Goal: Information Seeking & Learning: Learn about a topic

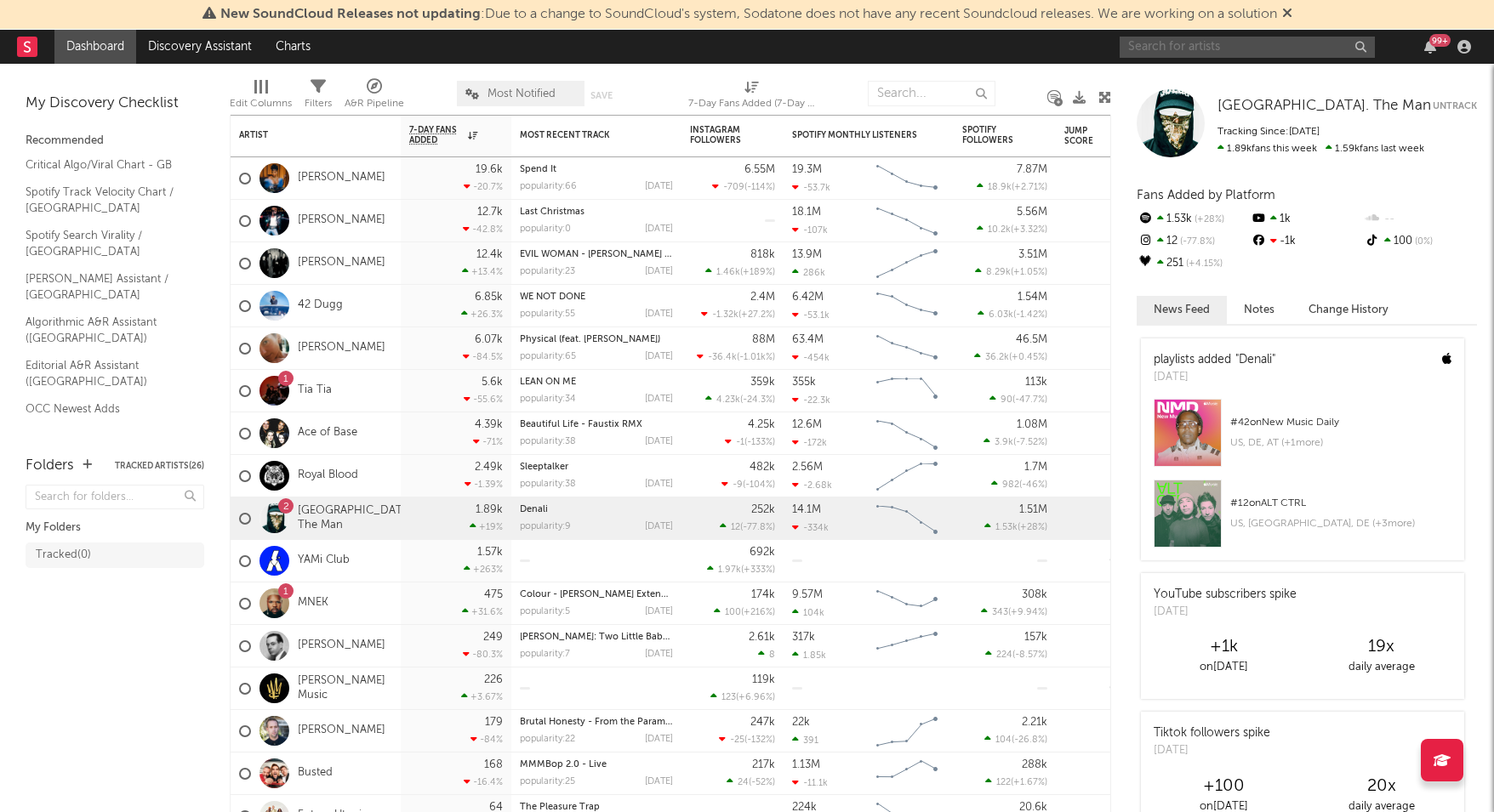
click at [1218, 47] on input "text" at bounding box center [1246, 47] width 255 height 22
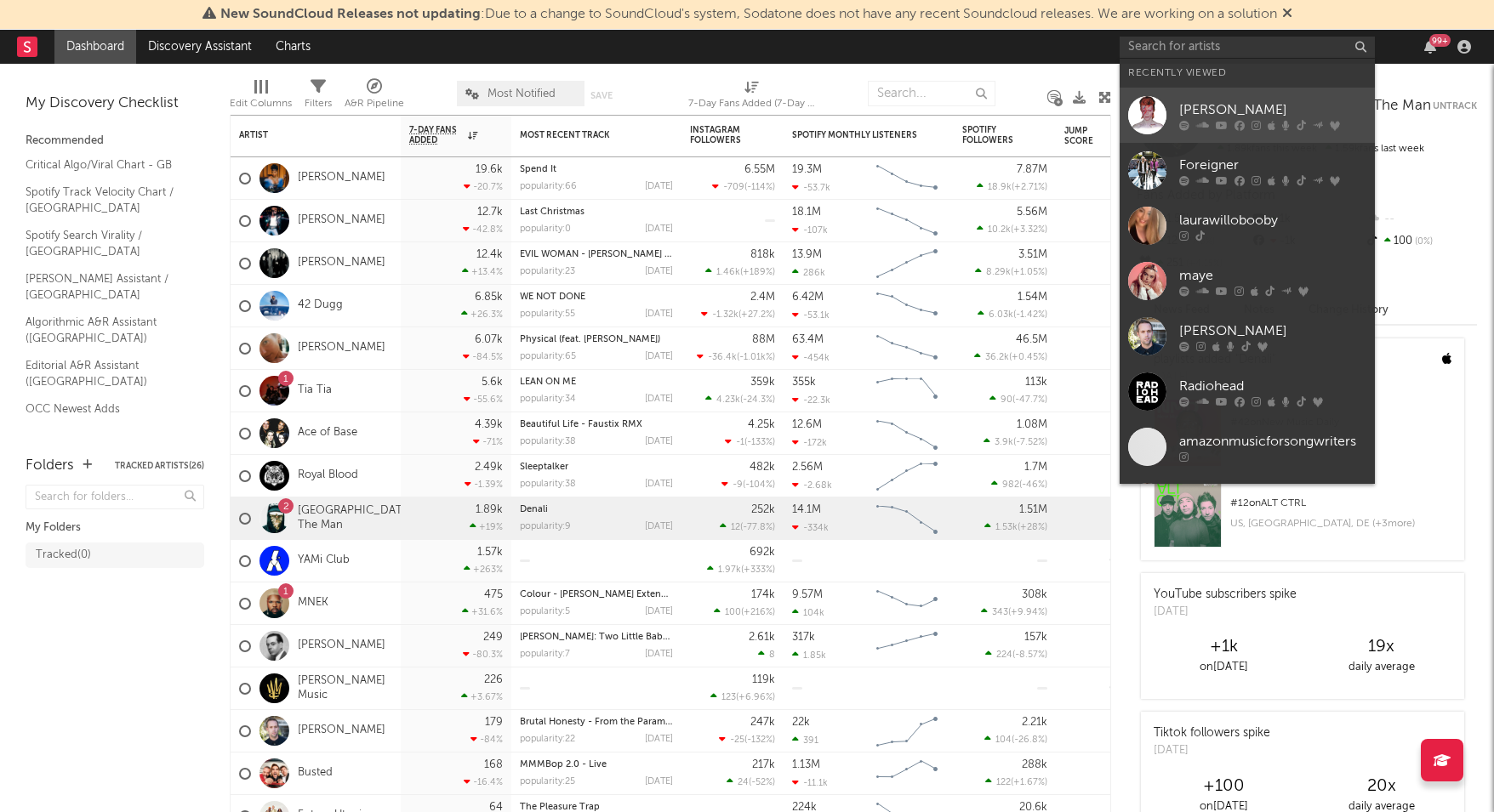
click at [1265, 108] on div "[PERSON_NAME]" at bounding box center [1273, 109] width 187 height 21
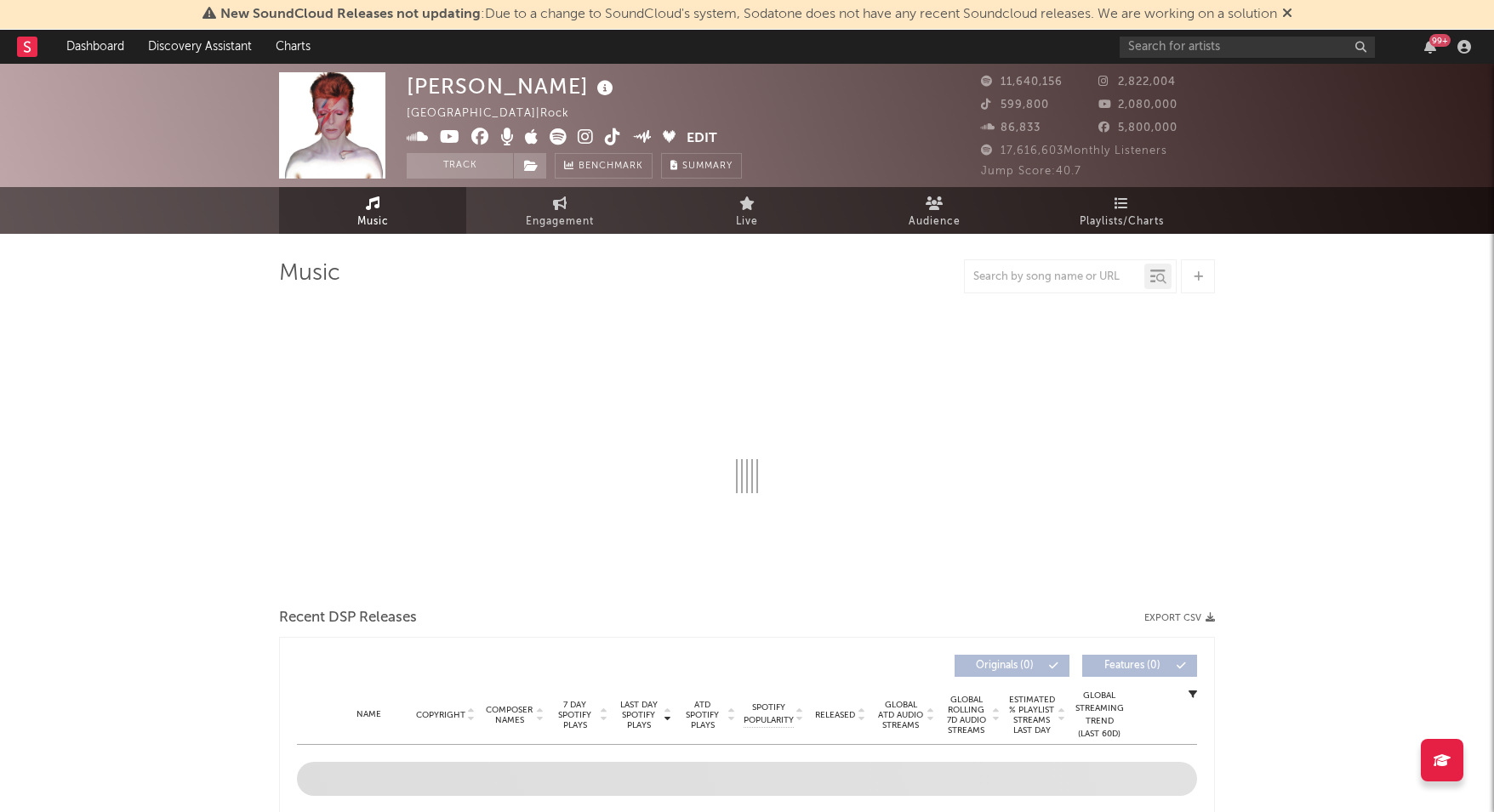
select select "6m"
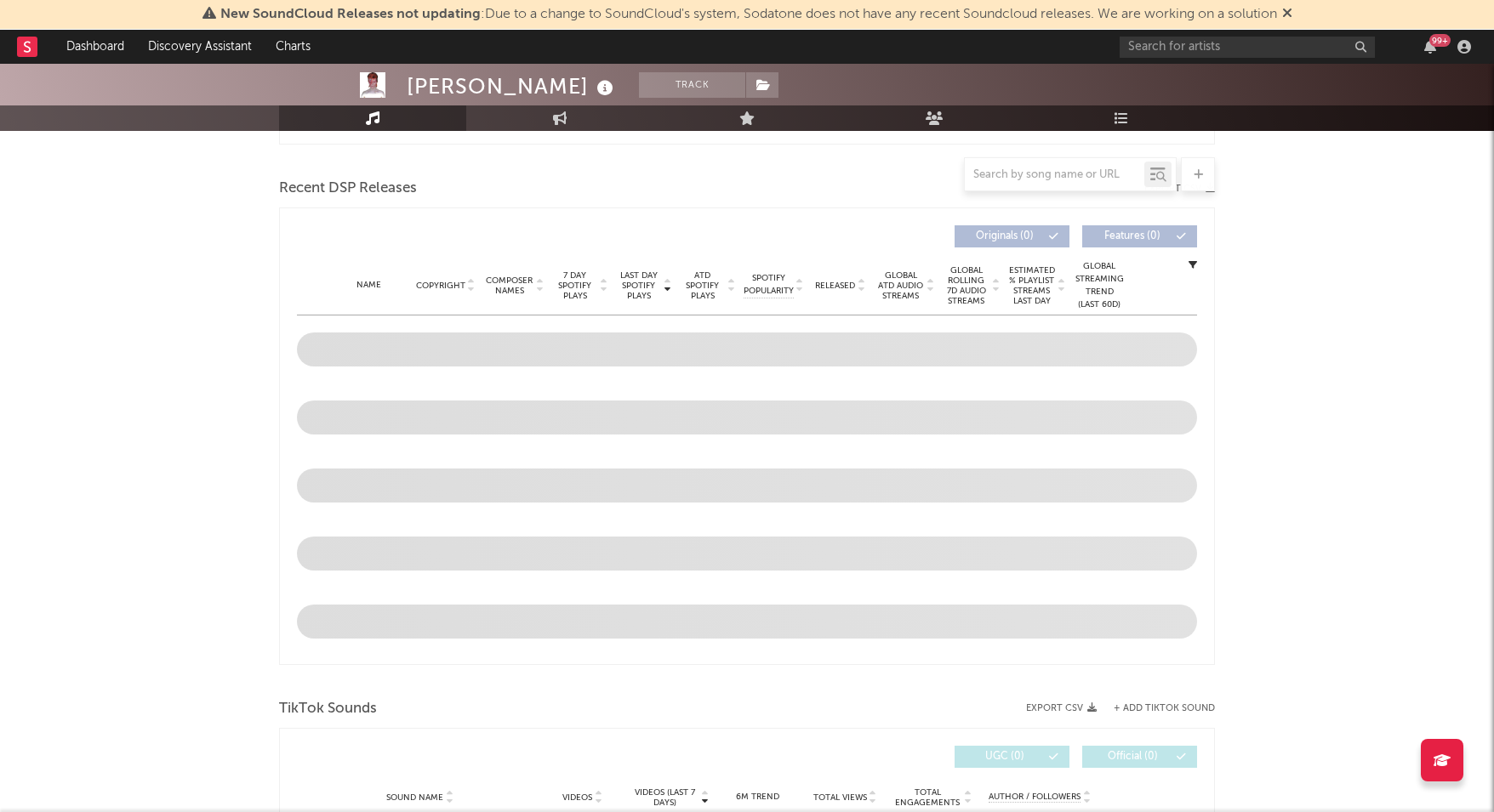
scroll to position [1369, 0]
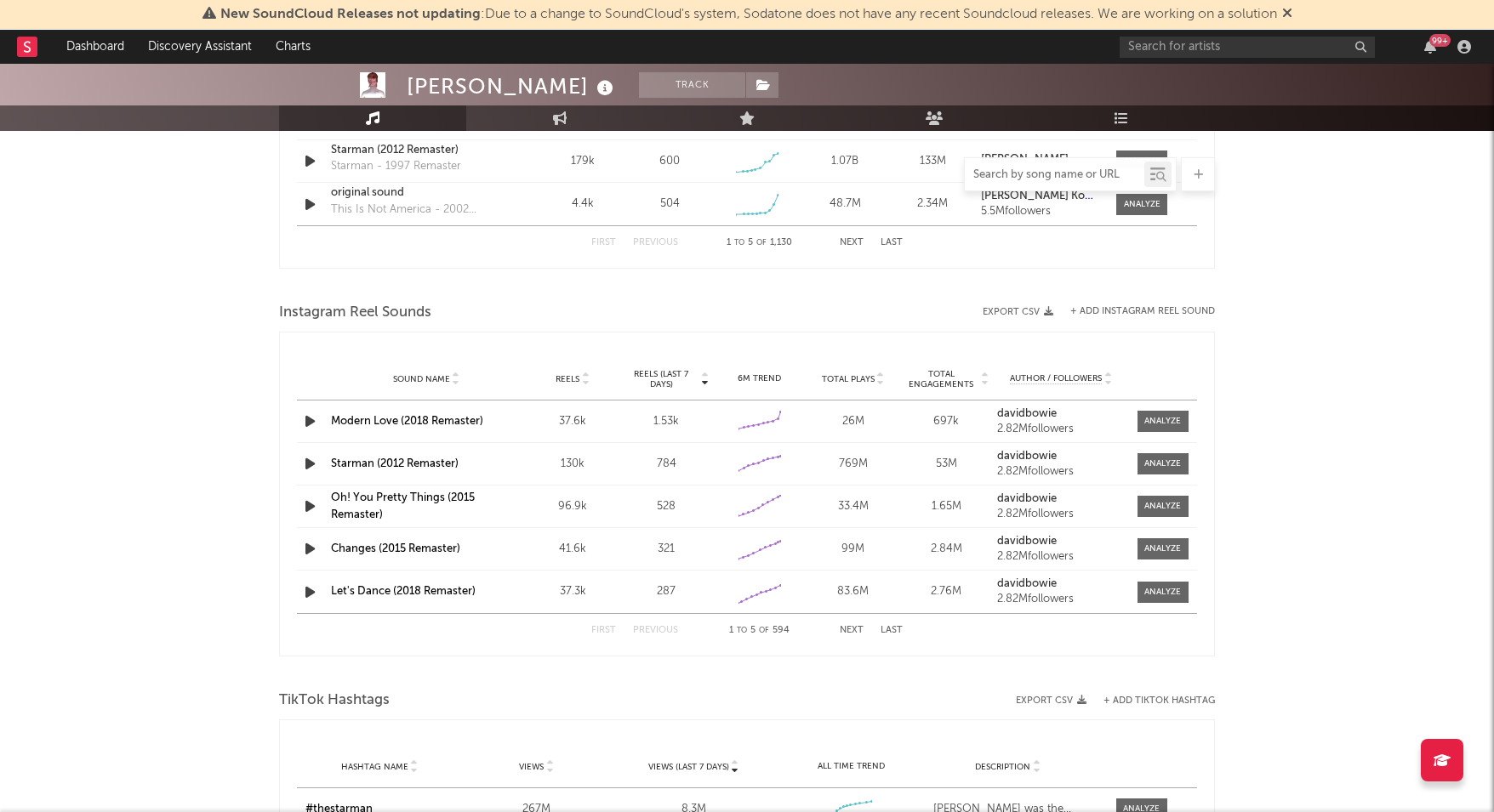
click at [1072, 170] on input "text" at bounding box center [1054, 175] width 179 height 14
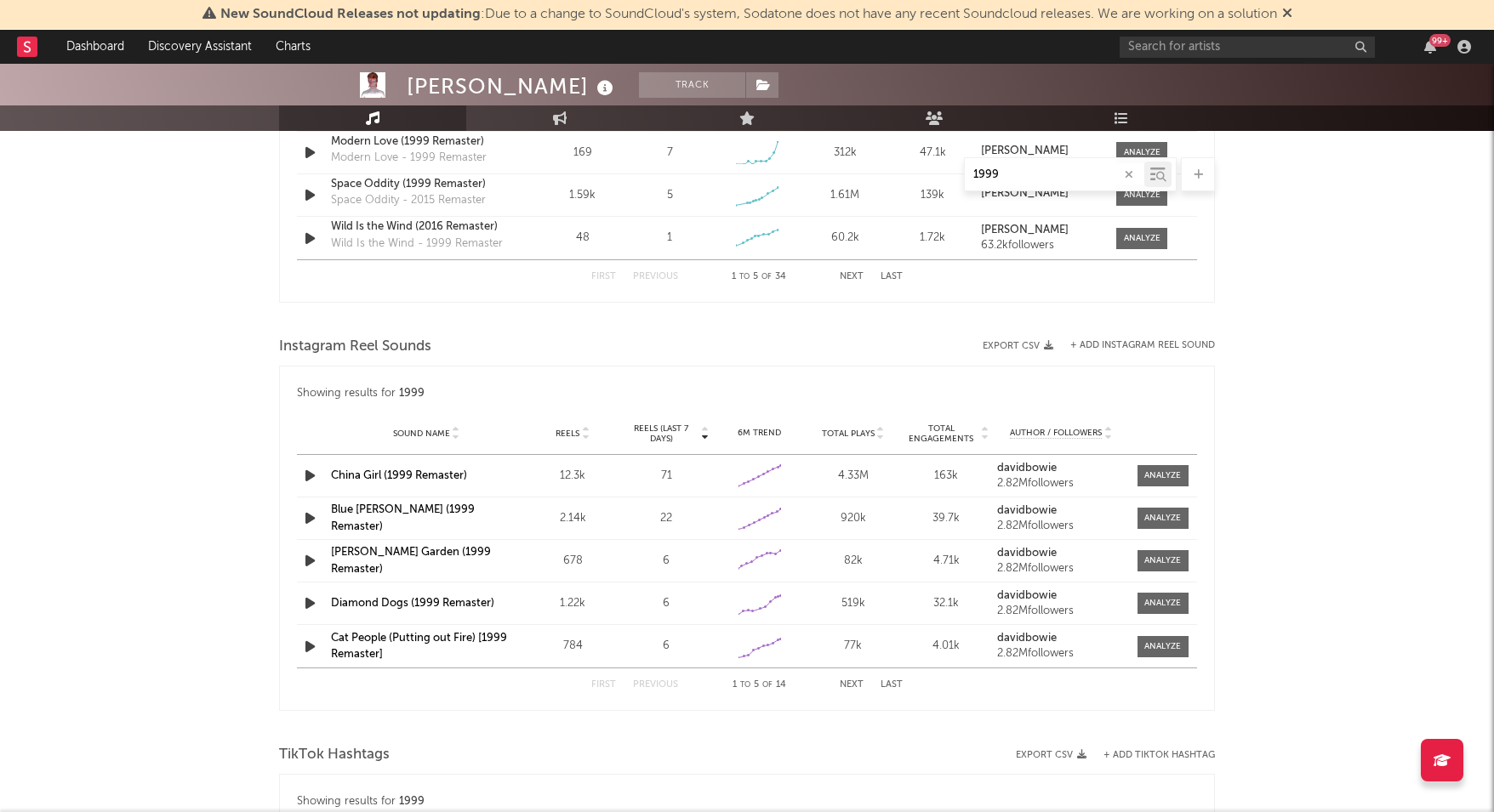
scroll to position [1404, 0]
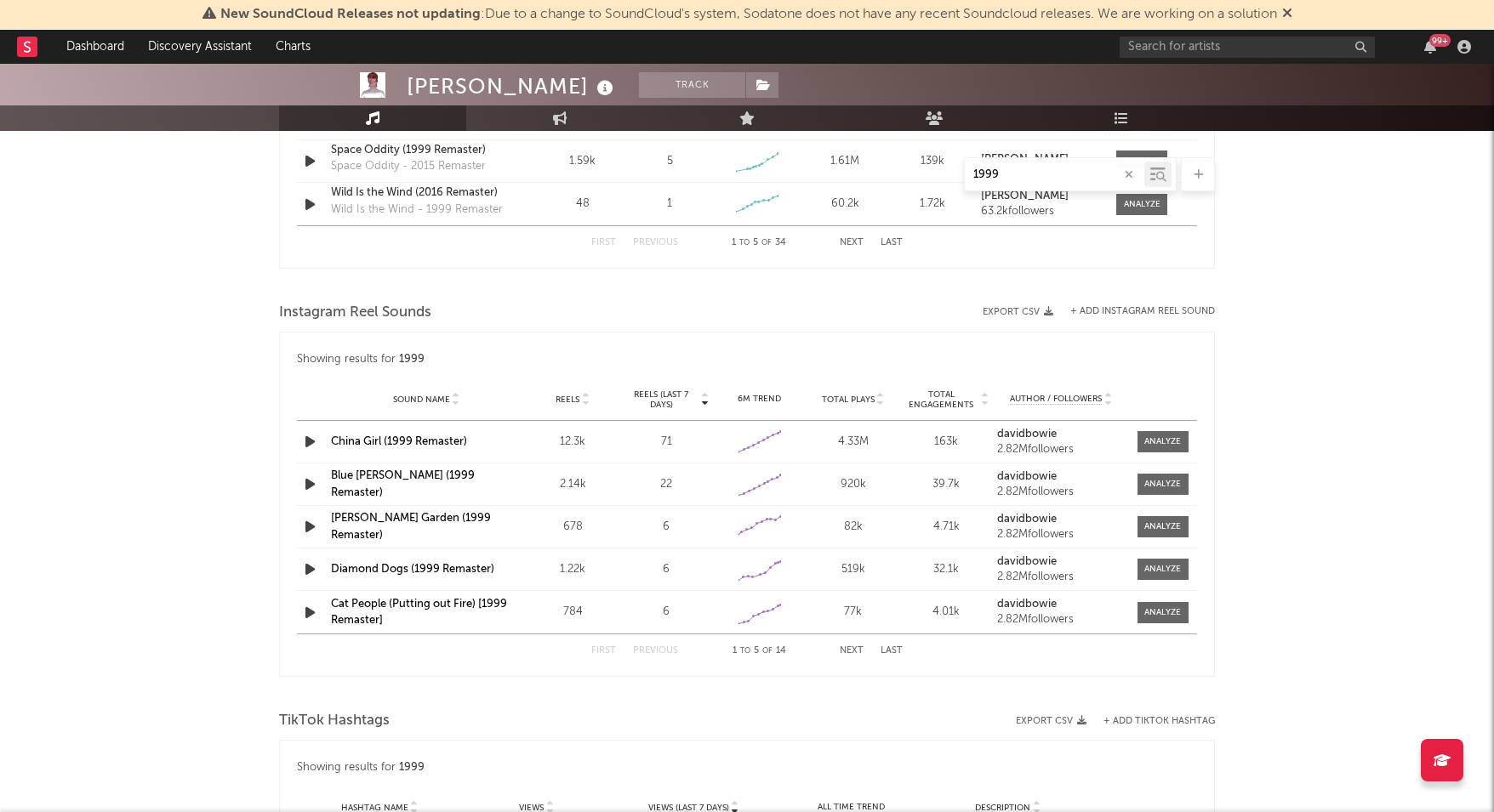
click at [1030, 174] on input "1999" at bounding box center [1054, 175] width 179 height 14
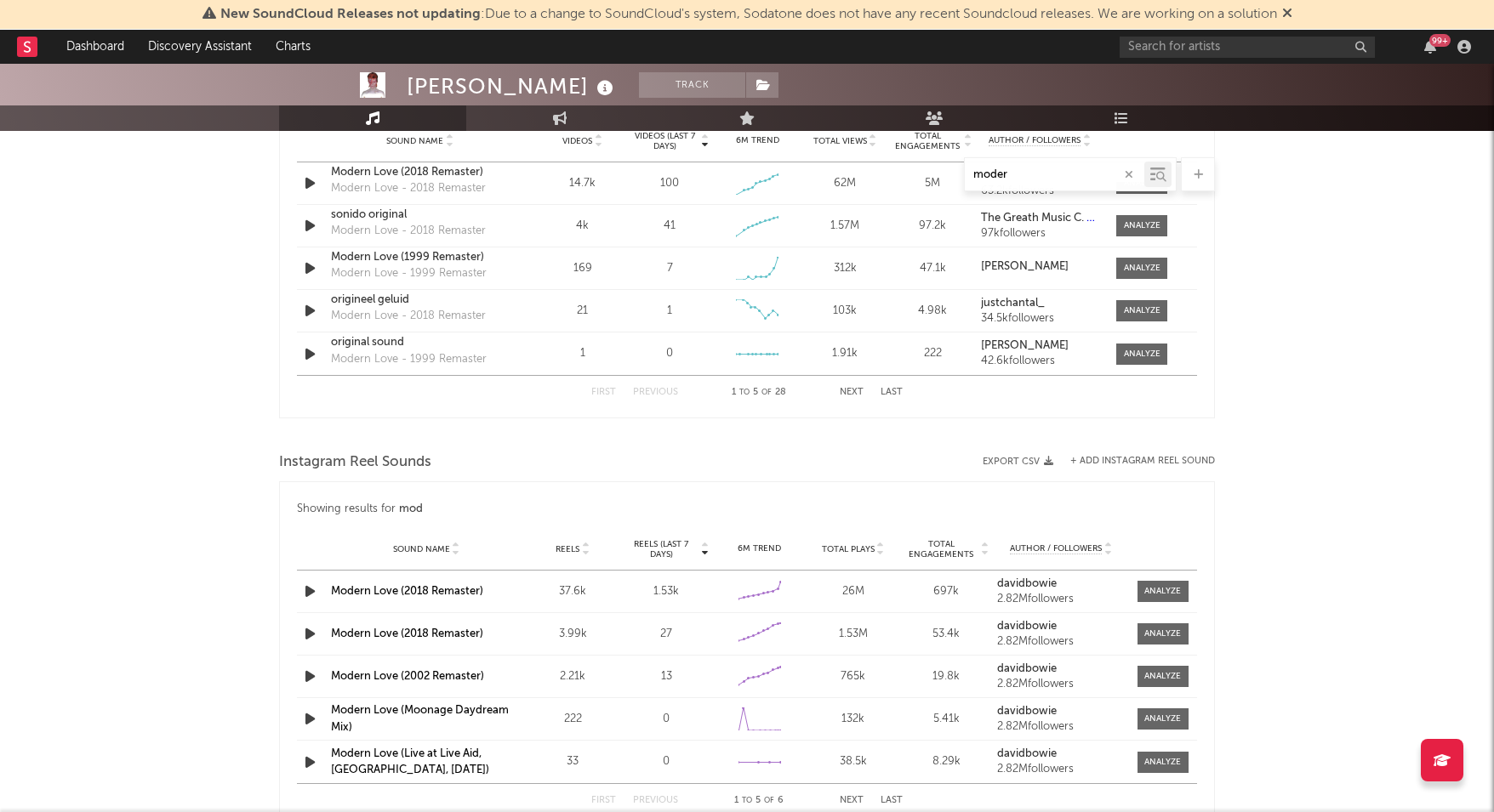
scroll to position [1199, 0]
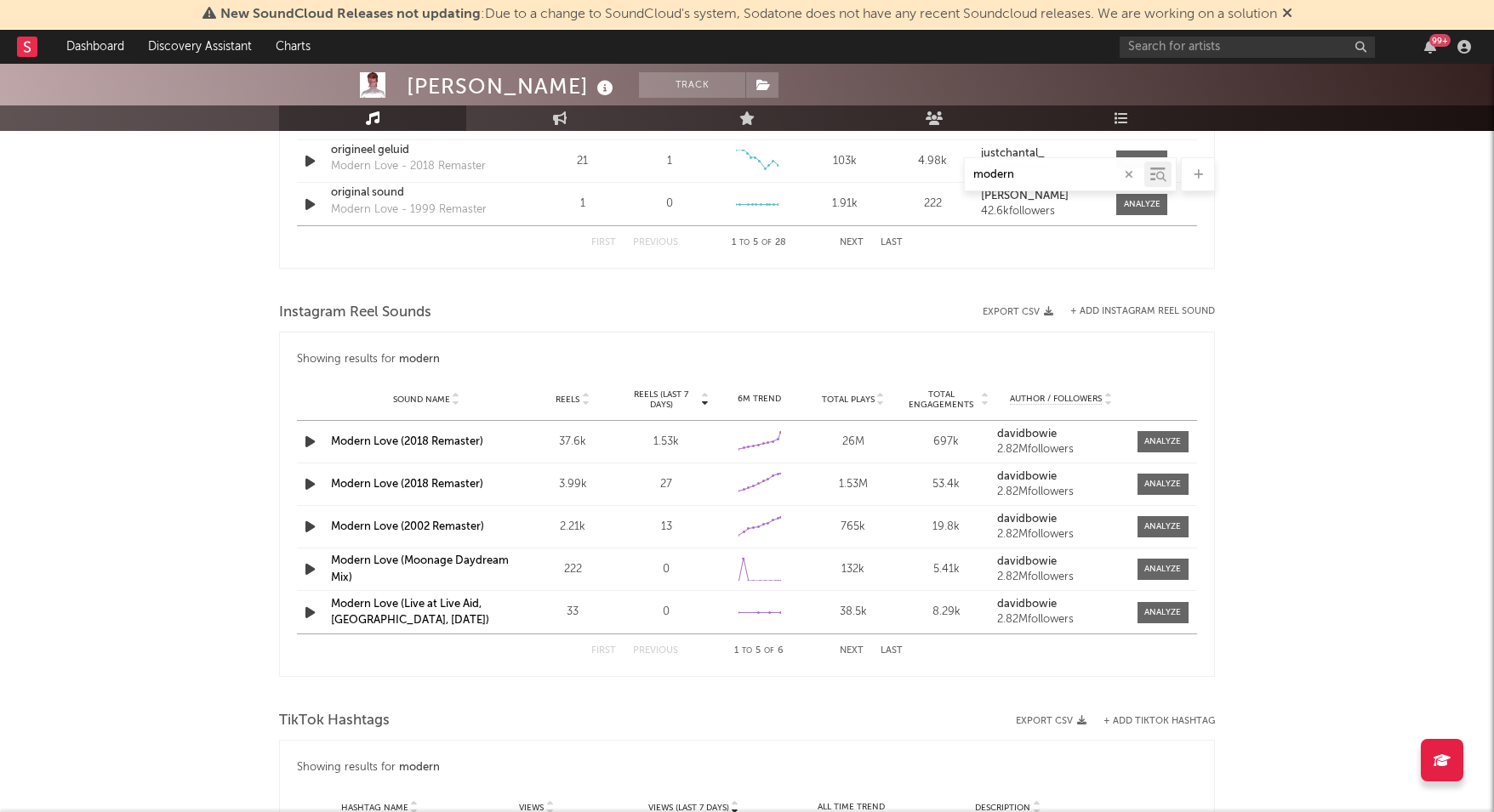
type input "modern"
click at [1144, 441] on div at bounding box center [1162, 441] width 36 height 13
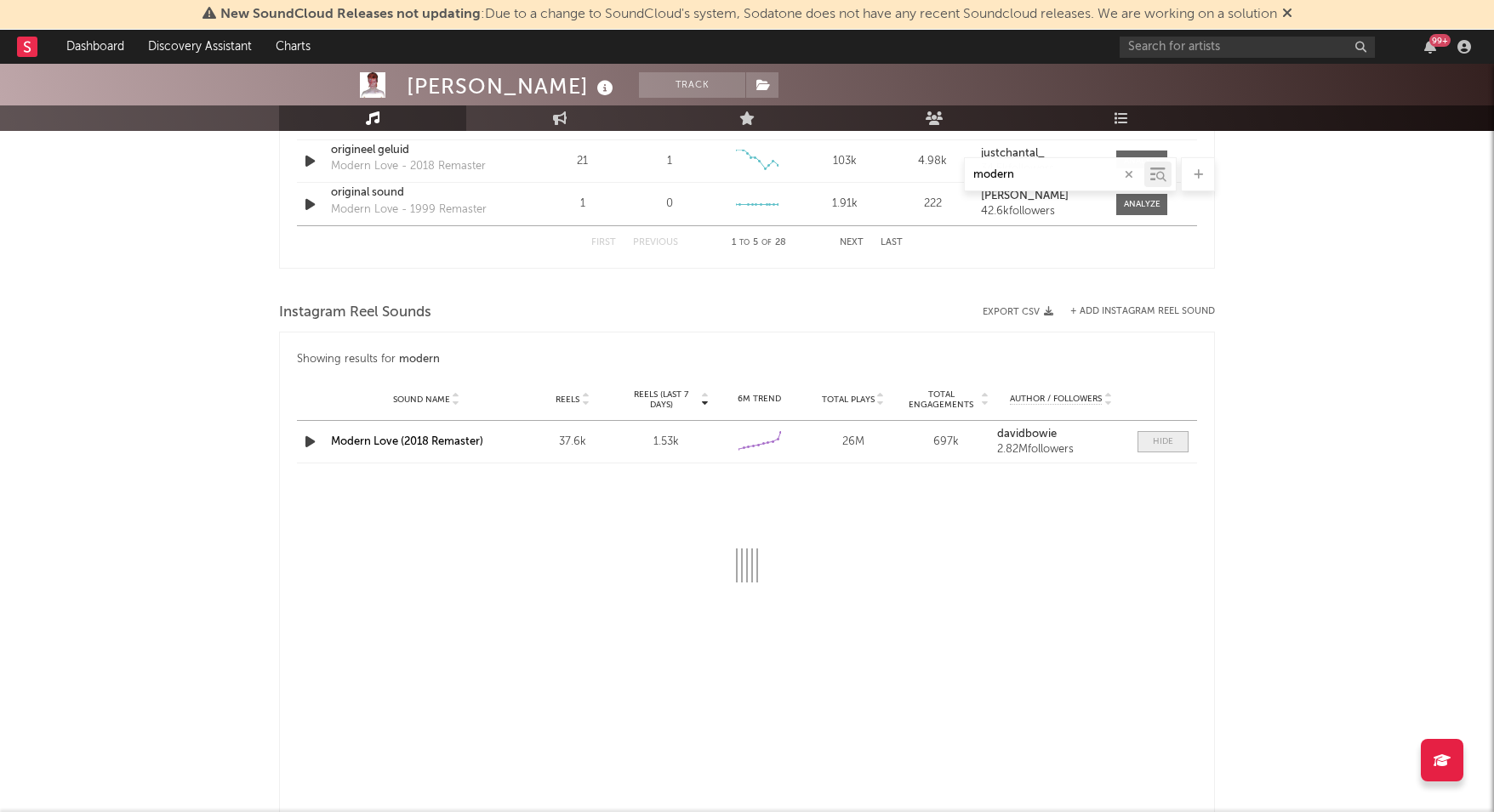
select select "6m"
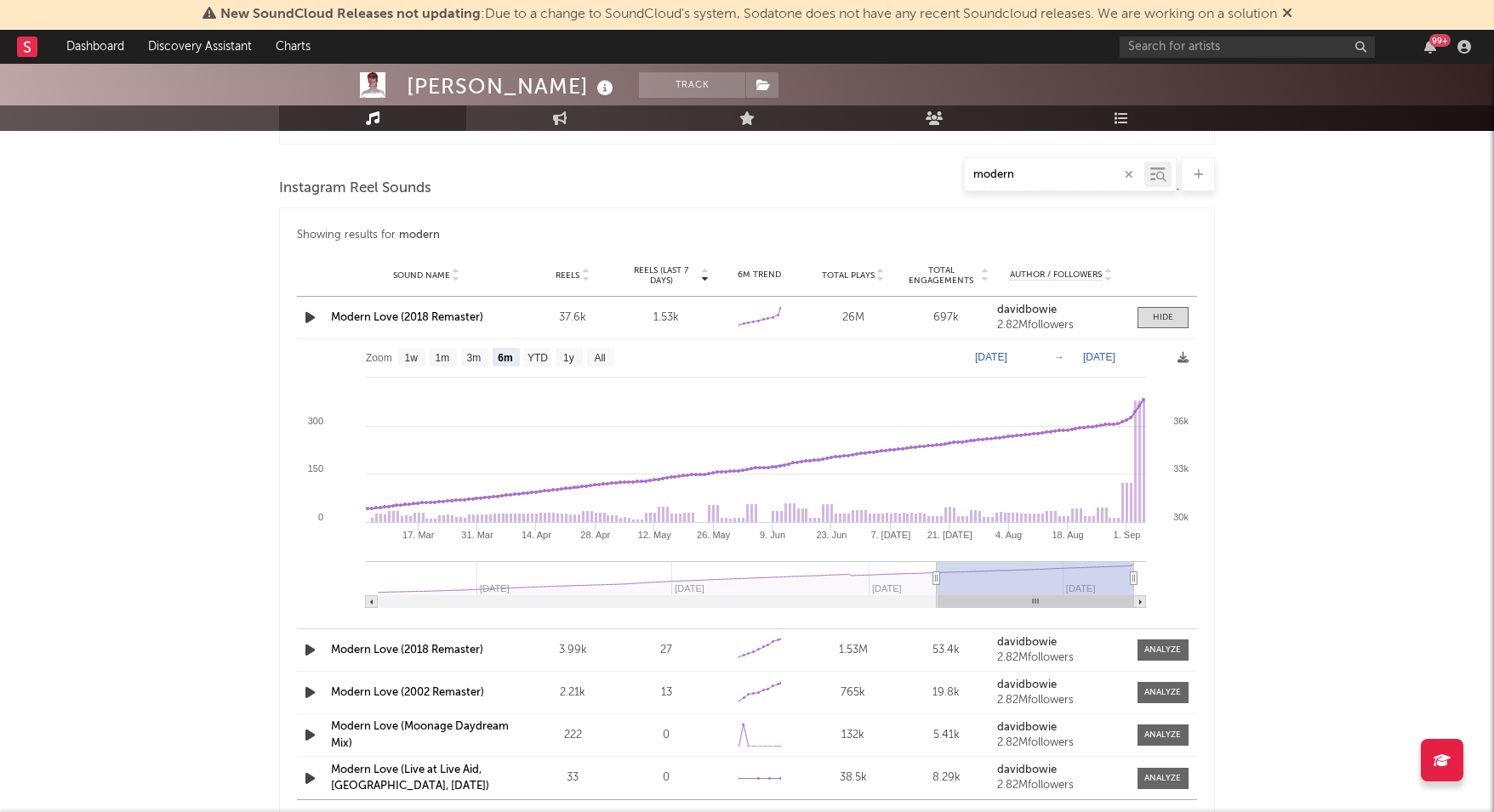
scroll to position [1335, 0]
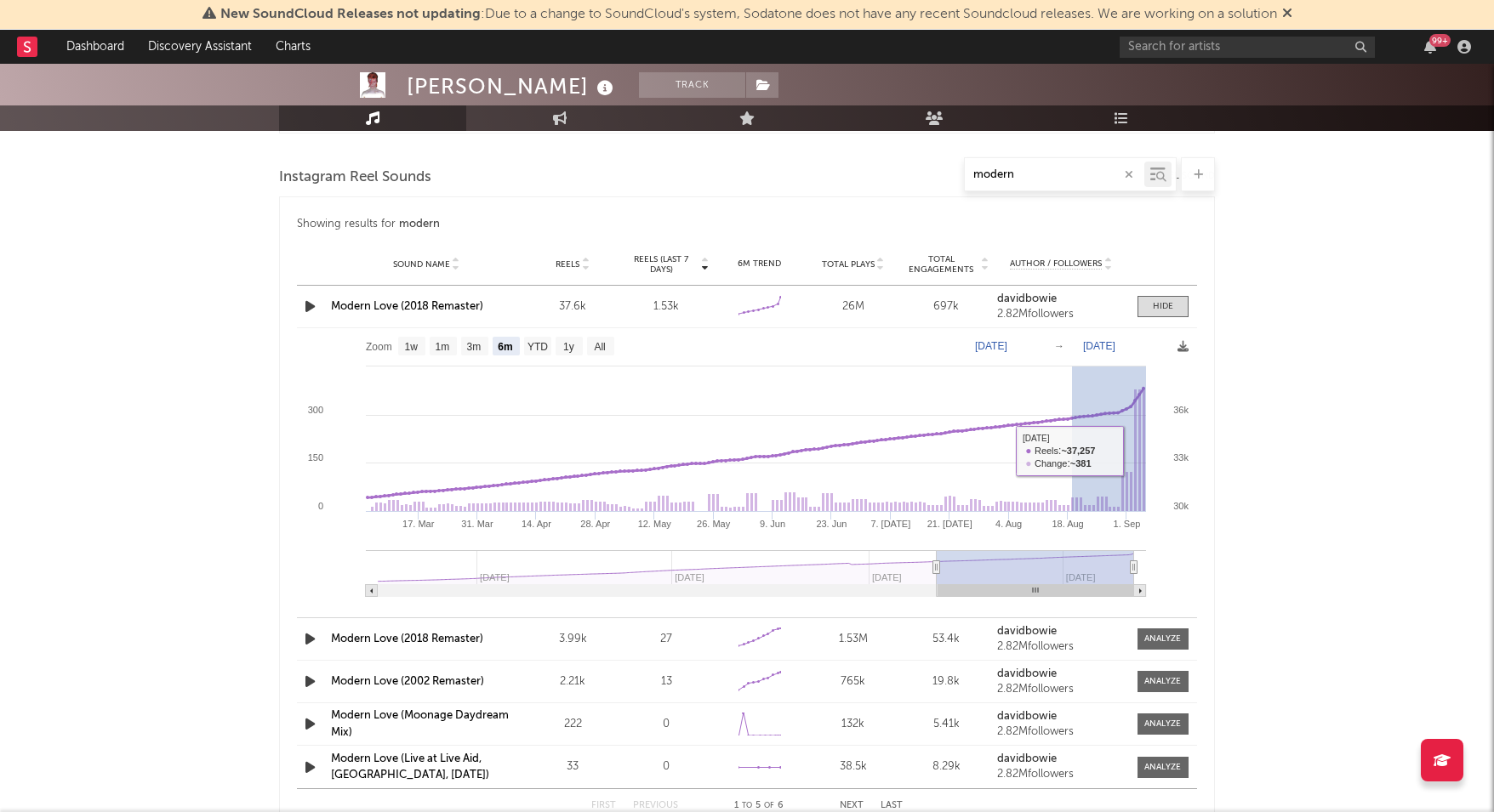
drag, startPoint x: 1072, startPoint y: 450, endPoint x: 1216, endPoint y: 450, distance: 144.0
click at [1216, 450] on div "[PERSON_NAME] Track [GEOGRAPHIC_DATA] | Rock Edit Track Benchmark Summary 11,64…" at bounding box center [747, 191] width 1494 height 2925
type input "[DATE]"
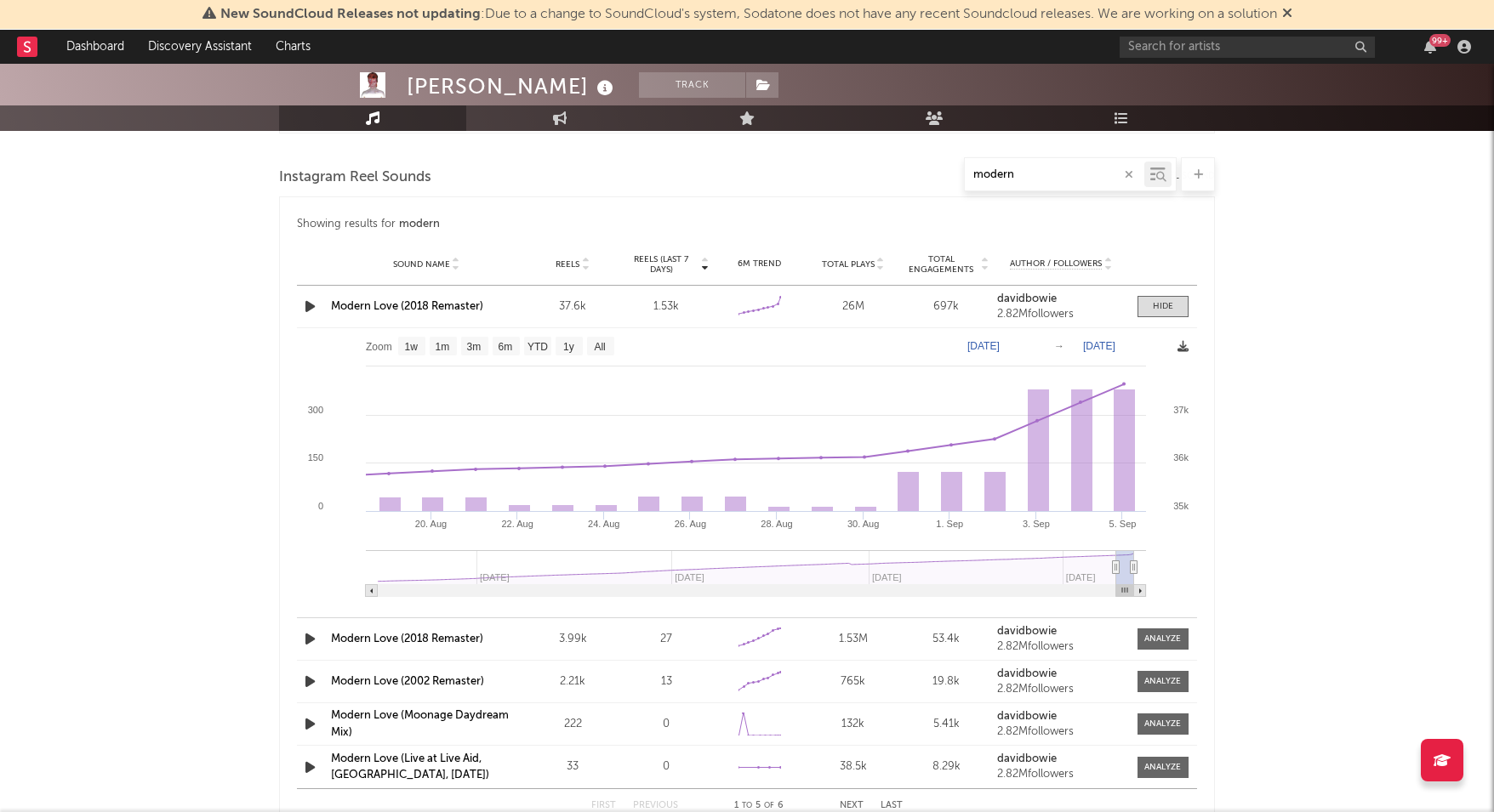
click at [1177, 345] on icon at bounding box center [1182, 346] width 11 height 11
click at [1179, 344] on icon at bounding box center [1182, 346] width 11 height 11
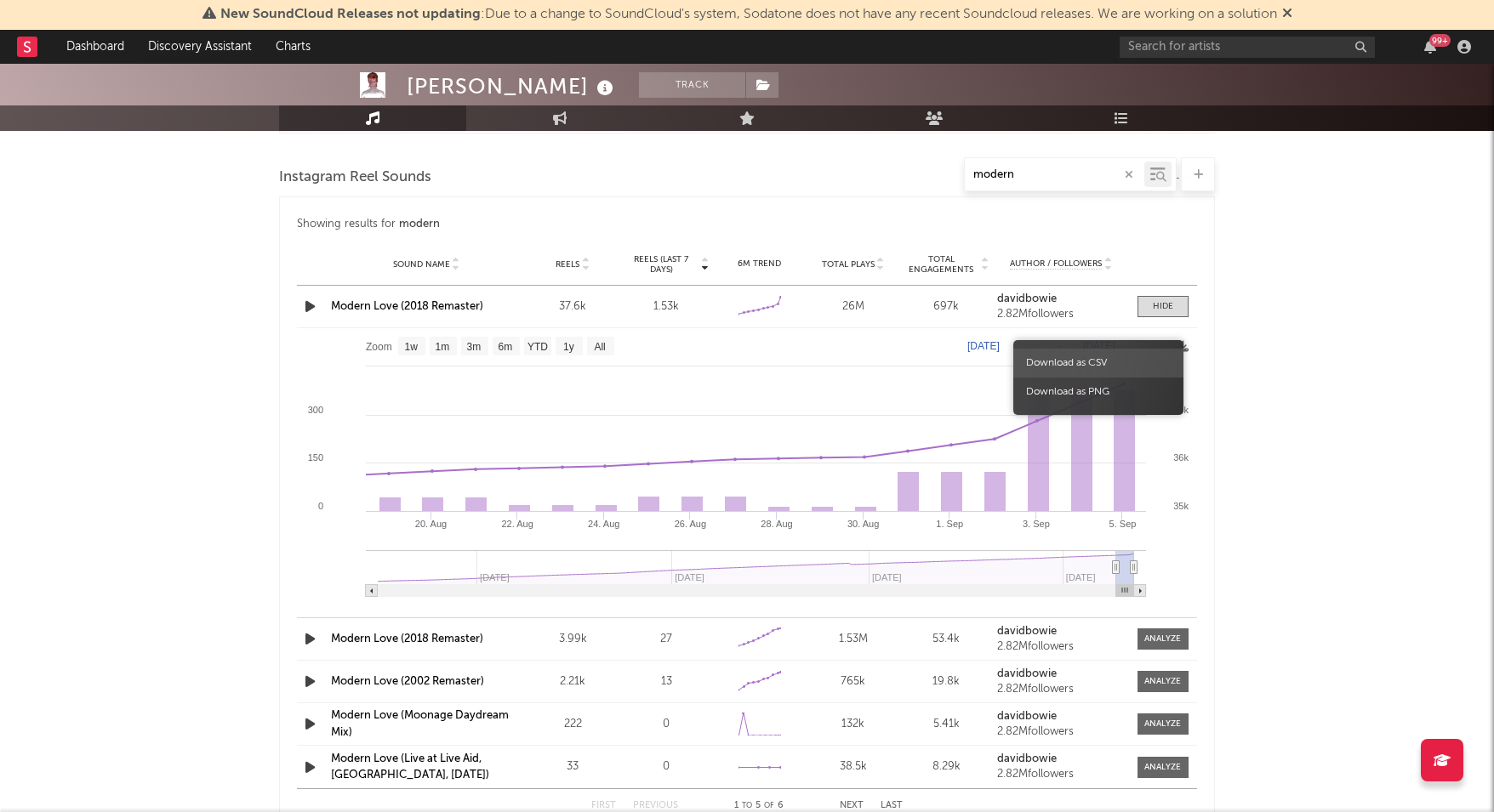
click at [1133, 354] on span "Download as CSV" at bounding box center [1098, 363] width 170 height 29
